Goal: Go to known website: Access a specific website the user already knows

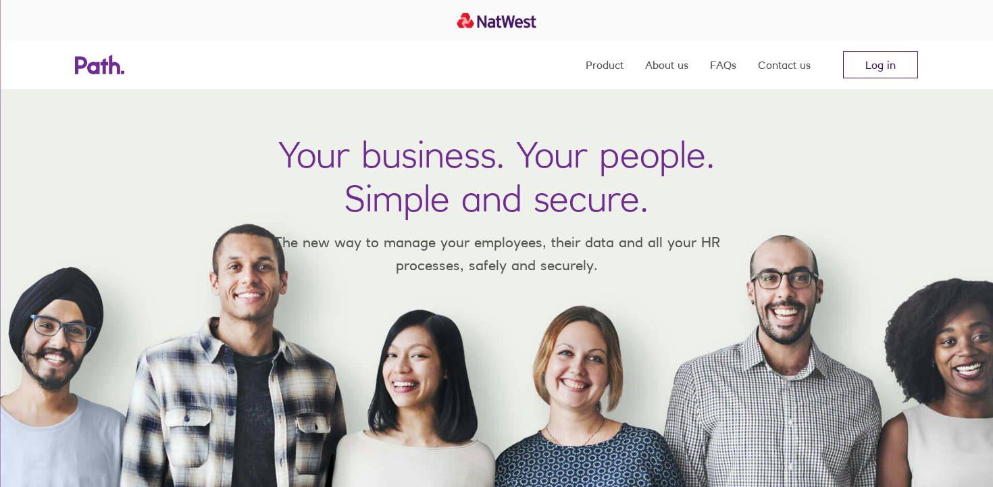
click at [868, 70] on link "Log in" at bounding box center [880, 64] width 75 height 27
